Goal: Task Accomplishment & Management: Complete application form

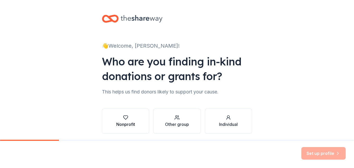
click at [121, 125] on div "Nonprofit" at bounding box center [125, 124] width 19 height 6
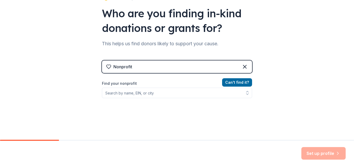
scroll to position [52, 0]
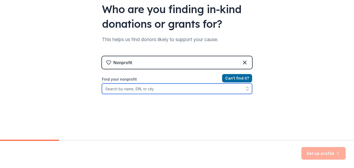
click at [128, 91] on input "Find your nonprofit" at bounding box center [177, 88] width 150 height 10
type input "[US_EMPLOYER_IDENTIFICATION_NUMBER]"
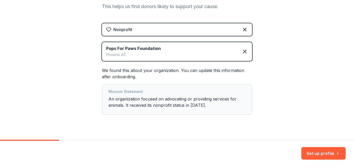
scroll to position [96, 0]
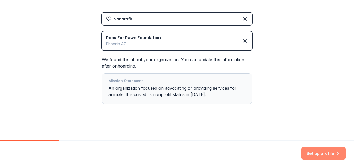
click at [325, 152] on button "Set up profile" at bounding box center [324, 153] width 44 height 13
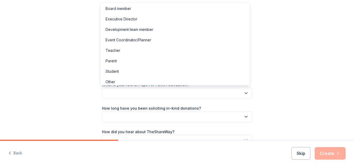
click at [244, 91] on icon "button" at bounding box center [246, 92] width 5 height 5
click at [119, 10] on div "Board member" at bounding box center [119, 8] width 26 height 6
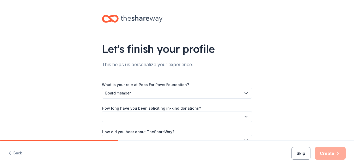
click at [244, 92] on icon "button" at bounding box center [246, 92] width 5 height 5
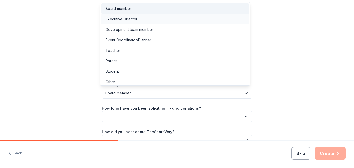
click at [119, 17] on div "Executive Director" at bounding box center [122, 19] width 32 height 6
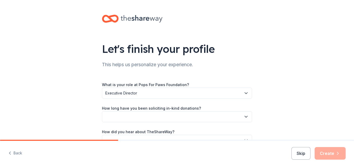
click at [189, 114] on button "button" at bounding box center [177, 116] width 150 height 11
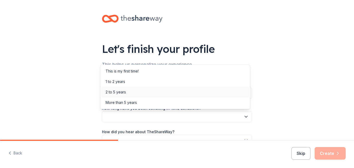
click at [114, 91] on div "2 to 5 years" at bounding box center [116, 92] width 20 height 6
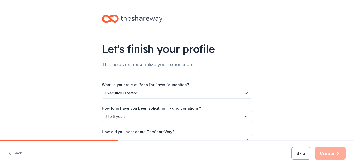
scroll to position [31, 0]
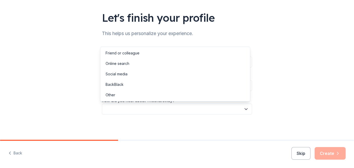
click at [226, 109] on button "button" at bounding box center [177, 108] width 150 height 11
click at [112, 64] on div "Online search" at bounding box center [118, 63] width 24 height 6
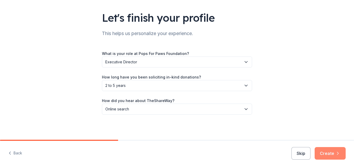
click at [334, 157] on button "Create" at bounding box center [330, 153] width 31 height 13
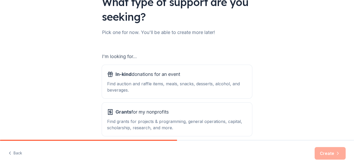
scroll to position [52, 0]
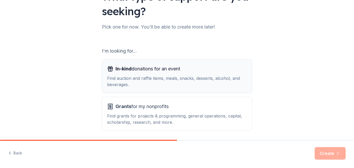
click at [157, 70] on span "In-kind donations for an event" at bounding box center [148, 68] width 65 height 8
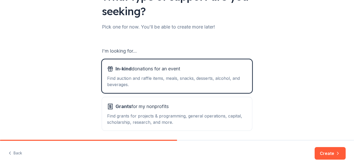
scroll to position [71, 0]
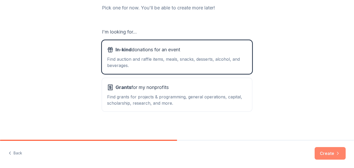
click at [341, 154] on button "Create" at bounding box center [330, 153] width 31 height 13
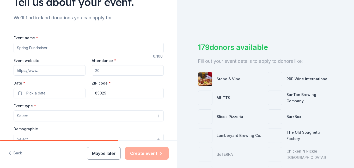
scroll to position [52, 0]
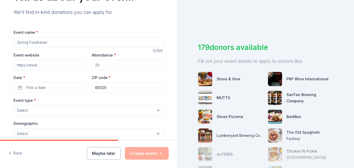
click at [52, 43] on input "Event name *" at bounding box center [89, 42] width 150 height 10
type input "3rd annual Poker run/Raffle"
click at [38, 66] on input "Event website" at bounding box center [50, 64] width 72 height 10
type input "popsforpawsfoundation.org"
click at [102, 65] on input "Attendance *" at bounding box center [128, 64] width 72 height 10
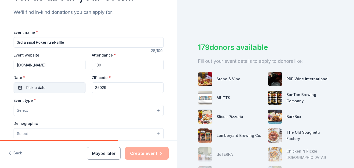
type input "100"
click at [23, 89] on button "Pick a date" at bounding box center [50, 87] width 72 height 10
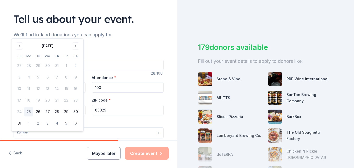
scroll to position [0, 0]
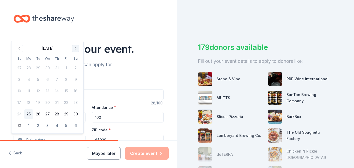
click at [78, 49] on button "Go to next month" at bounding box center [75, 48] width 7 height 7
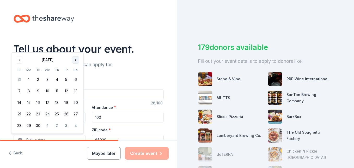
click at [73, 60] on button "Go to next month" at bounding box center [75, 59] width 7 height 7
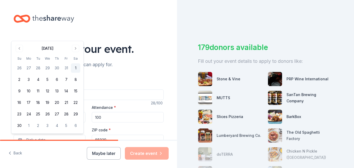
click at [74, 69] on button "1" at bounding box center [75, 67] width 9 height 9
click at [153, 20] on div at bounding box center [89, 19] width 150 height 12
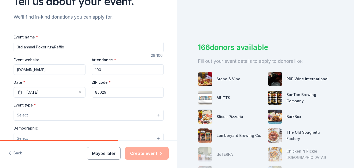
scroll to position [52, 0]
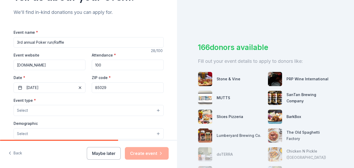
click at [28, 110] on button "Select" at bounding box center [89, 110] width 150 height 11
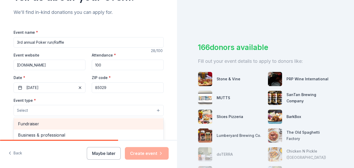
click at [27, 125] on span "Fundraiser" at bounding box center [88, 123] width 141 height 7
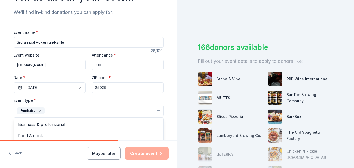
click at [165, 46] on div "Tell us about your event. We'll find in-kind donations you can apply for. Event…" at bounding box center [88, 122] width 167 height 348
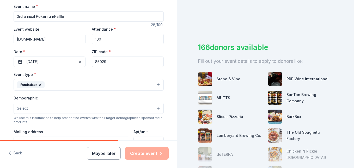
scroll to position [130, 0]
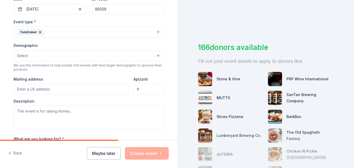
click at [73, 55] on button "Select" at bounding box center [89, 55] width 150 height 11
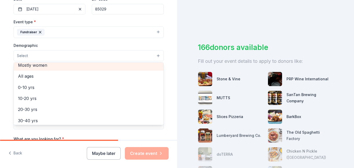
scroll to position [0, 0]
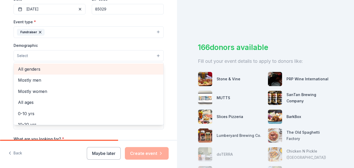
click at [31, 68] on span "All genders" at bounding box center [88, 68] width 141 height 7
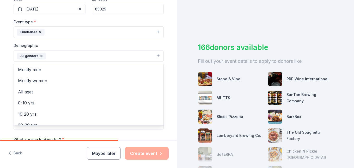
click at [110, 44] on div "Demographic All genders Mostly men Mostly women All ages 0-10 yrs 10-20 yrs 20-…" at bounding box center [89, 52] width 150 height 20
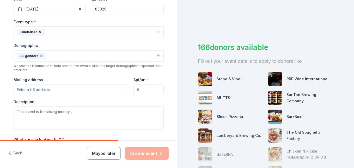
click at [30, 93] on input "Mailing address" at bounding box center [72, 89] width 116 height 10
type input "3224 W. Corrine dr"
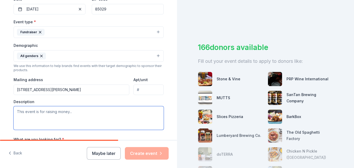
click at [39, 110] on textarea at bounding box center [89, 117] width 150 height 23
type textarea "This event is to raise funds for shelter/rescue animals"
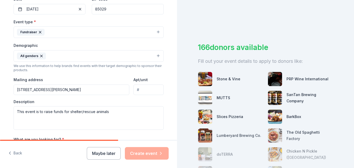
click at [177, 33] on div "166 donors available Fill out your event details to apply to donors like: Stone…" at bounding box center [265, 84] width 177 height 168
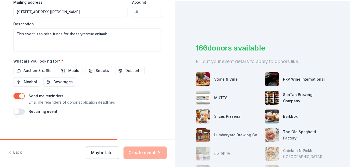
scroll to position [209, 0]
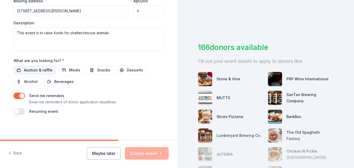
click at [38, 70] on span "Auction & raffle" at bounding box center [38, 70] width 28 height 6
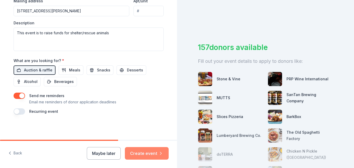
click at [160, 156] on button "Create event" at bounding box center [147, 153] width 44 height 13
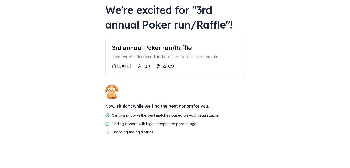
scroll to position [32, 0]
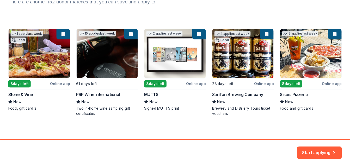
scroll to position [80, 0]
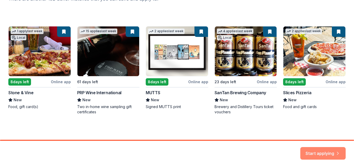
click at [328, 150] on button "Start applying" at bounding box center [323, 150] width 45 height 13
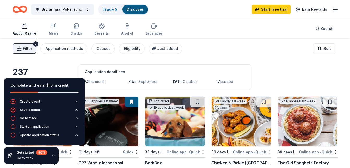
click at [220, 30] on div "Auction & raffle Meals Snacks Desserts Alcohol Beverages Search" at bounding box center [175, 28] width 325 height 19
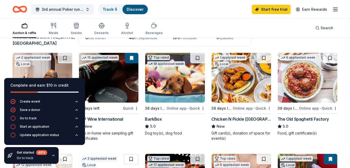
scroll to position [52, 0]
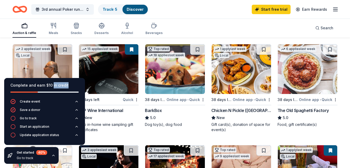
drag, startPoint x: 79, startPoint y: 82, endPoint x: 46, endPoint y: 89, distance: 33.1
click at [51, 88] on div "Complete and earn $10 in credit" at bounding box center [44, 88] width 81 height 21
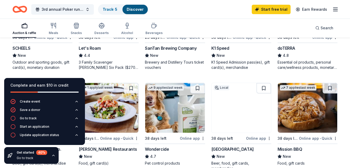
scroll to position [339, 0]
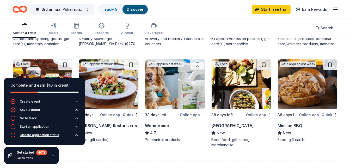
click at [75, 136] on icon "button" at bounding box center [77, 135] width 4 height 4
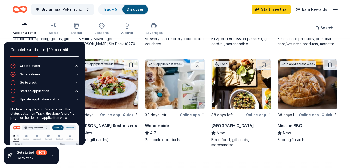
click at [75, 100] on icon "button" at bounding box center [77, 99] width 4 height 4
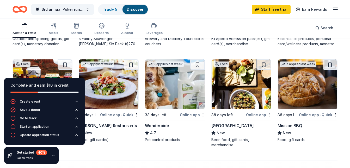
click at [53, 155] on icon "button" at bounding box center [53, 154] width 2 height 1
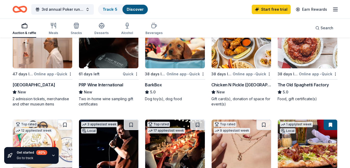
scroll to position [78, 0]
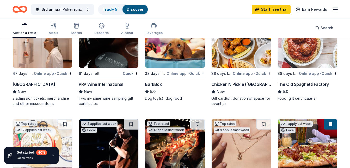
click at [41, 74] on div "Online app • Quick" at bounding box center [53, 73] width 39 height 7
click at [177, 72] on div "Online app • Quick" at bounding box center [186, 73] width 39 height 7
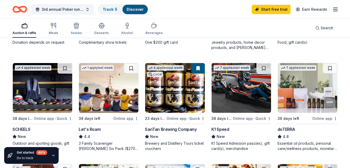
scroll to position [261, 0]
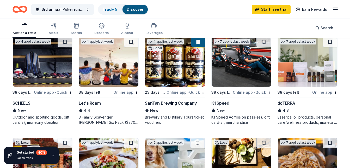
click at [43, 90] on div "Online app • Quick" at bounding box center [53, 92] width 39 height 7
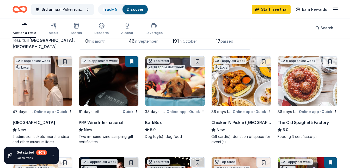
scroll to position [52, 0]
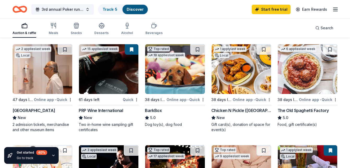
click at [313, 100] on div "Online app • Quick" at bounding box center [318, 99] width 39 height 7
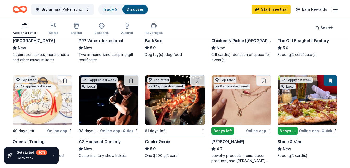
scroll to position [130, 0]
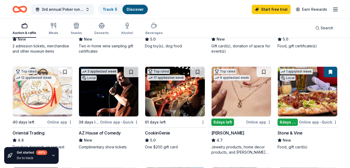
click at [160, 130] on div "CookinGenie" at bounding box center [157, 132] width 25 height 6
click at [107, 9] on link "Track · 6" at bounding box center [110, 9] width 15 height 4
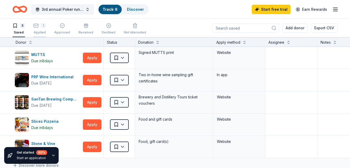
click at [39, 29] on div "1 Applied" at bounding box center [39, 28] width 13 height 11
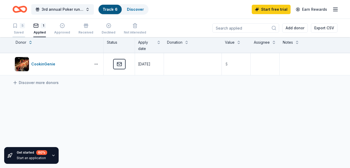
click at [22, 29] on div "5 Saved" at bounding box center [19, 28] width 13 height 11
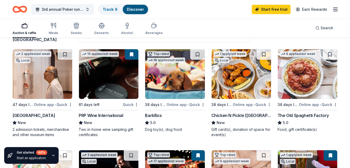
scroll to position [52, 0]
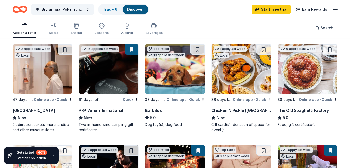
click at [182, 97] on div "Online app • Quick" at bounding box center [186, 99] width 39 height 7
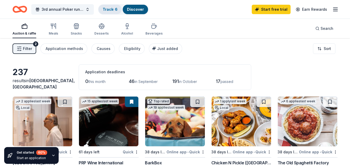
click at [115, 9] on link "Track · 6" at bounding box center [110, 9] width 15 height 4
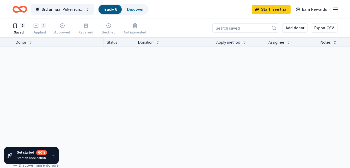
scroll to position [0, 0]
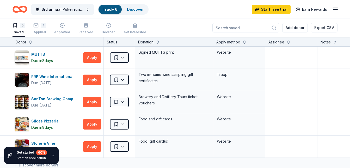
click at [21, 29] on div "5 Saved" at bounding box center [19, 28] width 13 height 11
click at [43, 31] on div "Applied" at bounding box center [39, 32] width 13 height 4
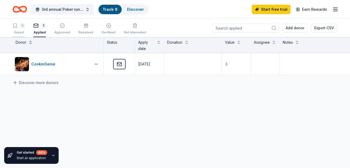
click at [24, 27] on div "5" at bounding box center [22, 25] width 5 height 5
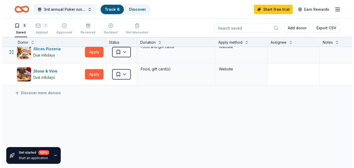
scroll to position [78, 0]
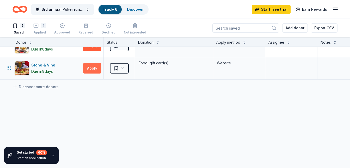
click at [85, 67] on button "Apply" at bounding box center [92, 68] width 19 height 10
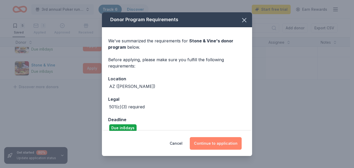
click at [218, 139] on button "Continue to application" at bounding box center [216, 143] width 52 height 13
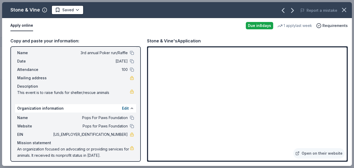
scroll to position [15, 0]
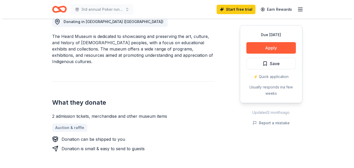
scroll to position [157, 0]
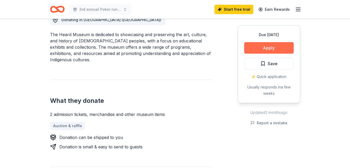
click at [265, 47] on button "Apply" at bounding box center [269, 47] width 50 height 11
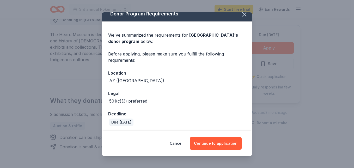
scroll to position [7, 0]
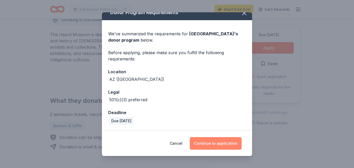
click at [218, 143] on button "Continue to application" at bounding box center [216, 143] width 52 height 13
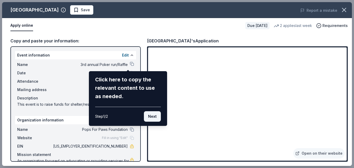
click at [156, 118] on button "Next" at bounding box center [152, 116] width 17 height 10
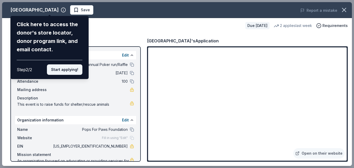
click at [63, 70] on button "Start applying!" at bounding box center [64, 69] width 35 height 10
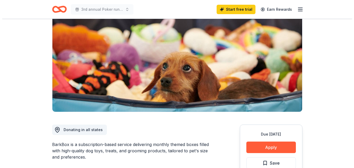
scroll to position [60, 0]
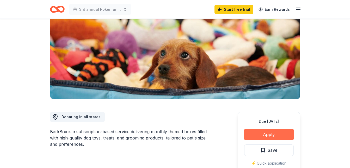
click at [272, 130] on button "Apply" at bounding box center [269, 133] width 50 height 11
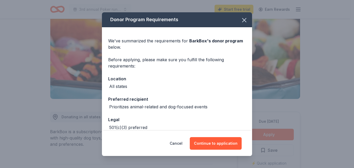
scroll to position [27, 0]
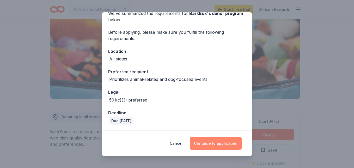
click at [219, 142] on button "Continue to application" at bounding box center [216, 143] width 52 height 13
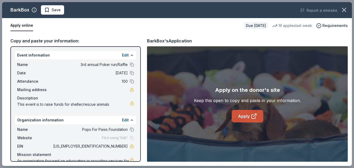
click at [251, 116] on icon at bounding box center [254, 116] width 6 height 6
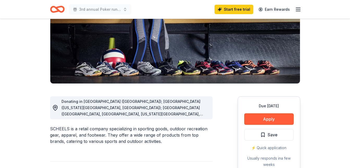
scroll to position [78, 0]
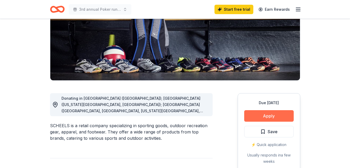
click at [272, 117] on button "Apply" at bounding box center [269, 115] width 50 height 11
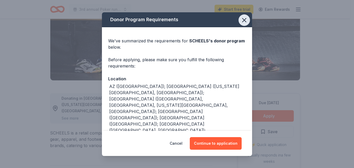
click at [243, 19] on icon "button" at bounding box center [245, 20] width 4 height 4
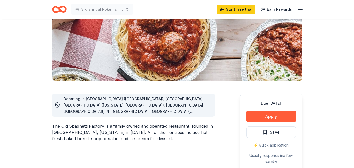
scroll to position [104, 0]
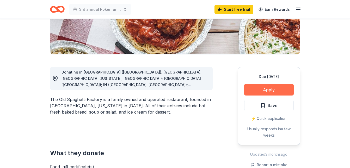
click at [279, 88] on button "Apply" at bounding box center [269, 89] width 50 height 11
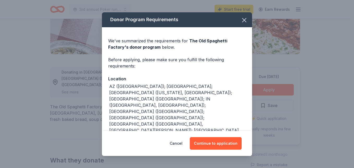
scroll to position [18, 0]
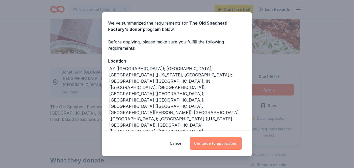
click at [211, 140] on button "Continue to application" at bounding box center [216, 143] width 52 height 13
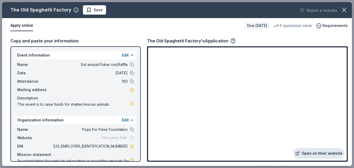
click at [316, 155] on link "Open on their website" at bounding box center [319, 153] width 51 height 10
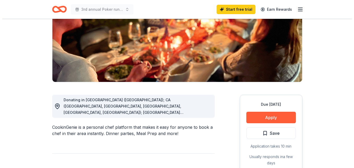
scroll to position [78, 0]
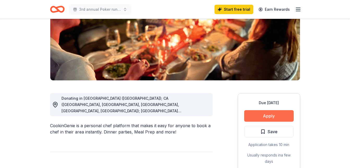
click at [266, 117] on button "Apply" at bounding box center [269, 115] width 50 height 11
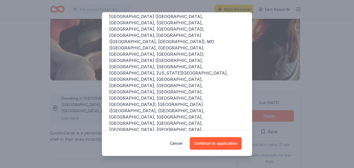
scroll to position [121, 0]
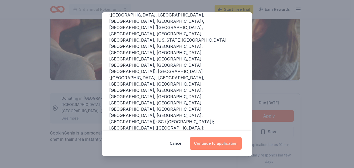
click at [215, 146] on button "Continue to application" at bounding box center [216, 143] width 52 height 13
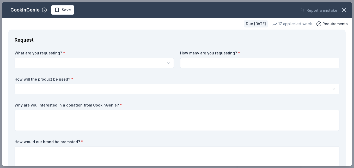
scroll to position [0, 0]
click at [40, 60] on html "3rd annual Poker run/Raffle Start free trial Earn Rewards Due in 61 days Share …" at bounding box center [177, 84] width 354 height 168
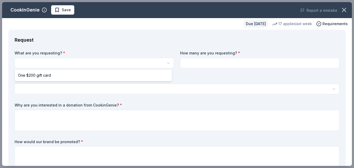
select select "One $200 gift card"
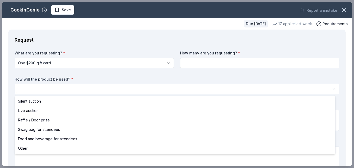
click at [33, 88] on html "3rd annual Poker run/Raffle Save Apply Due in 61 days Share CookinGenie 5.0 • 7…" at bounding box center [177, 84] width 354 height 168
select select "raffleDoorPrize"
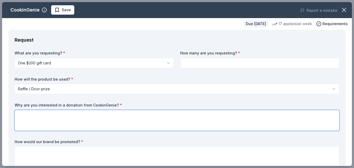
click at [30, 120] on textarea at bounding box center [177, 120] width 325 height 21
type textarea "This is something I feel would be"
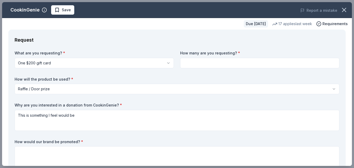
click at [244, 52] on label "How many are you requesting? *" at bounding box center [259, 52] width 159 height 5
click at [204, 62] on input at bounding box center [259, 63] width 159 height 10
type input "1"
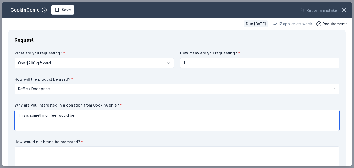
click at [35, 124] on textarea "This is something I feel would be" at bounding box center [177, 120] width 325 height 21
click at [79, 115] on textarea "This is something I feel would be" at bounding box center [177, 120] width 325 height 21
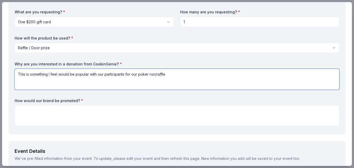
scroll to position [52, 0]
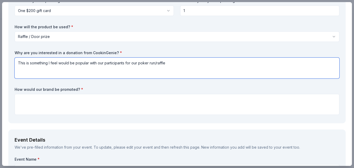
type textarea "This is something I feel would be popular with our participants for our poker r…"
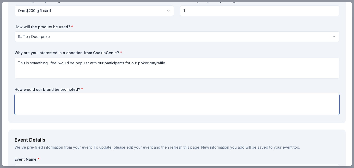
click at [38, 100] on textarea at bounding box center [177, 104] width 325 height 21
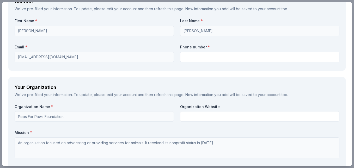
scroll to position [365, 0]
type textarea "On facebook as well as instagram. Also announced at event"
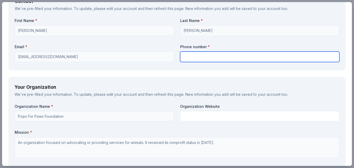
click at [212, 59] on input "text" at bounding box center [259, 56] width 159 height 10
type input "6027581089"
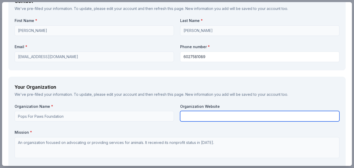
type input "Pops for Paws Foundation"
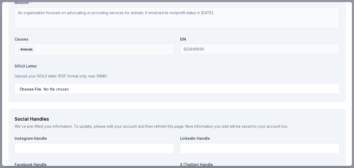
scroll to position [496, 0]
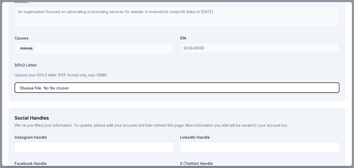
click at [37, 90] on input "file" at bounding box center [177, 87] width 325 height 10
type input "C:\fakepath\pops for paws 501 letter.pdf"
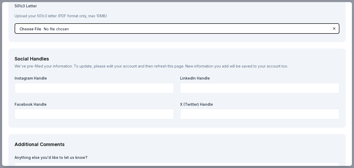
scroll to position [574, 0]
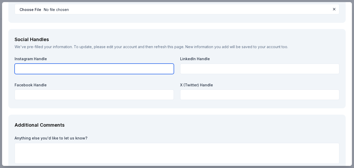
click at [39, 73] on input "text" at bounding box center [94, 68] width 159 height 10
type input "popsforpawsaz"
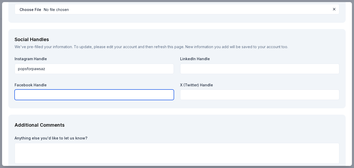
click at [37, 91] on input "text" at bounding box center [94, 94] width 159 height 10
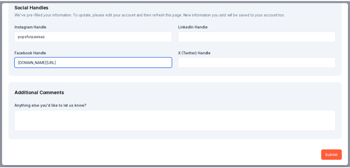
scroll to position [607, 0]
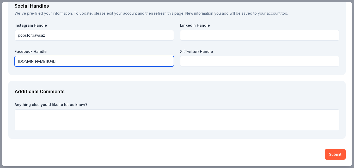
type input "facebook.com/popsforpaws"
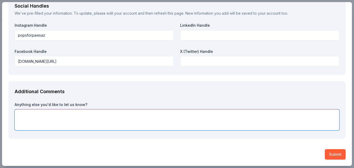
click at [40, 114] on textarea at bounding box center [177, 119] width 325 height 21
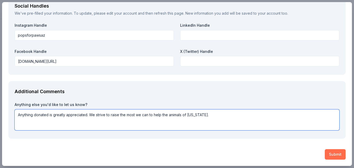
type textarea "Anything donated is greatly appreciated. We strive to raise the most we can to …"
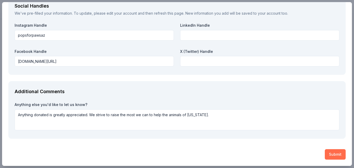
click at [336, 152] on button "Submit" at bounding box center [335, 154] width 21 height 10
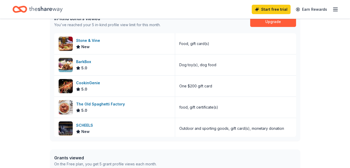
scroll to position [157, 0]
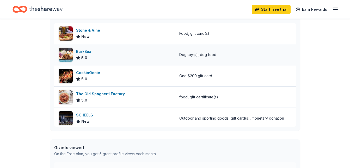
click at [81, 55] on div "5.0" at bounding box center [81, 58] width 11 height 6
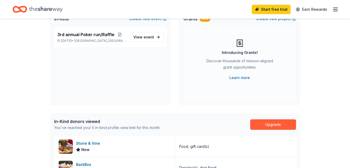
scroll to position [0, 0]
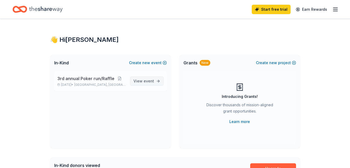
click at [138, 80] on span "View event" at bounding box center [144, 81] width 21 height 6
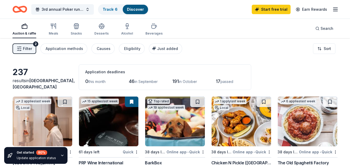
click at [33, 45] on button "Filter 2" at bounding box center [25, 48] width 24 height 10
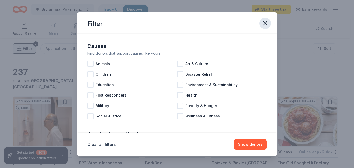
click at [265, 23] on icon "button" at bounding box center [266, 23] width 4 height 4
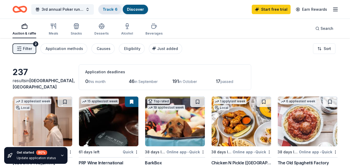
click at [116, 10] on link "Track · 6" at bounding box center [110, 9] width 15 height 4
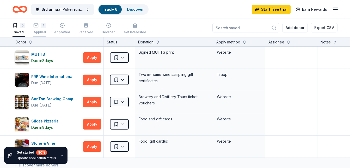
click at [34, 25] on icon "button" at bounding box center [35, 25] width 5 height 5
